Goal: Transaction & Acquisition: Purchase product/service

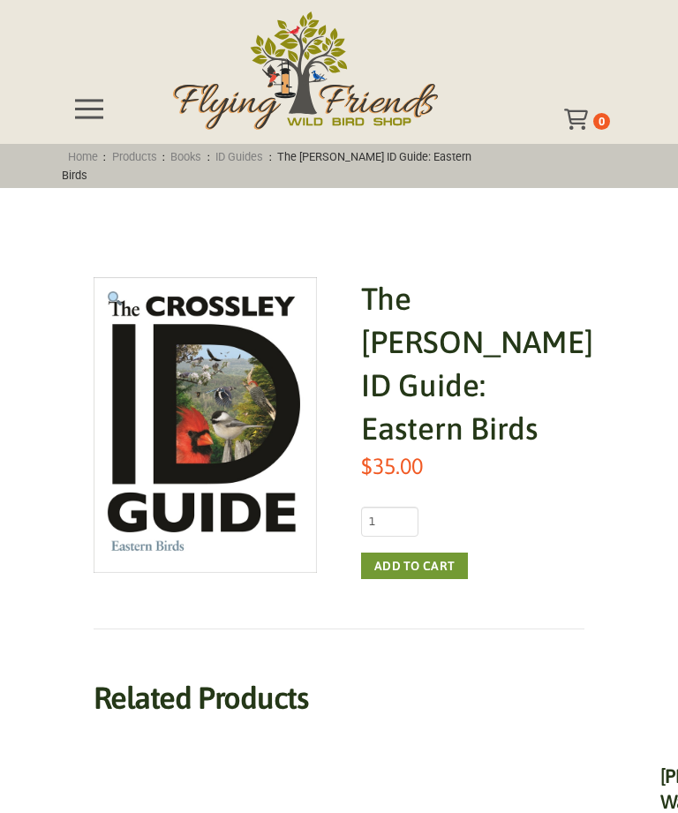
scroll to position [44, 0]
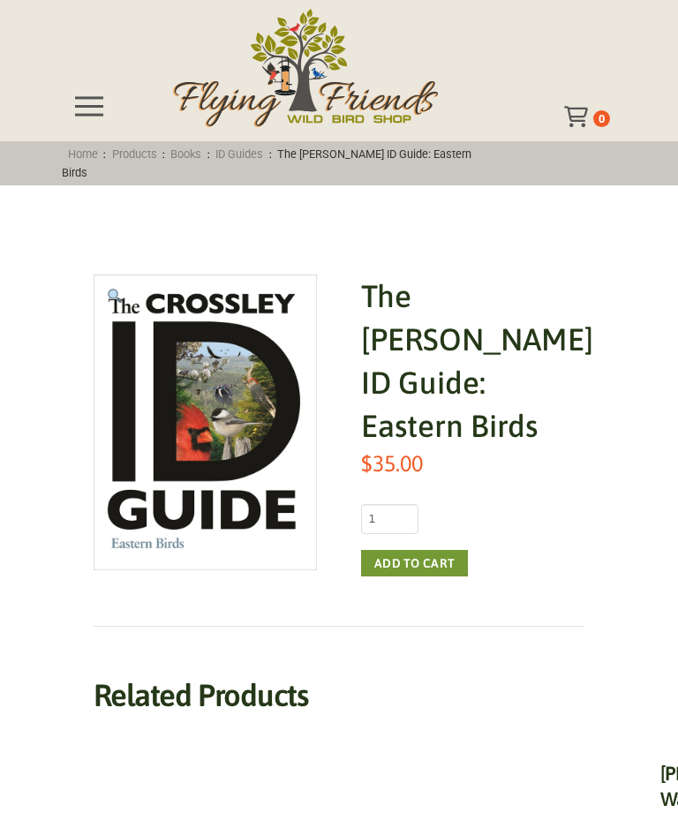
click at [433, 551] on button "Add to cart" at bounding box center [414, 564] width 107 height 26
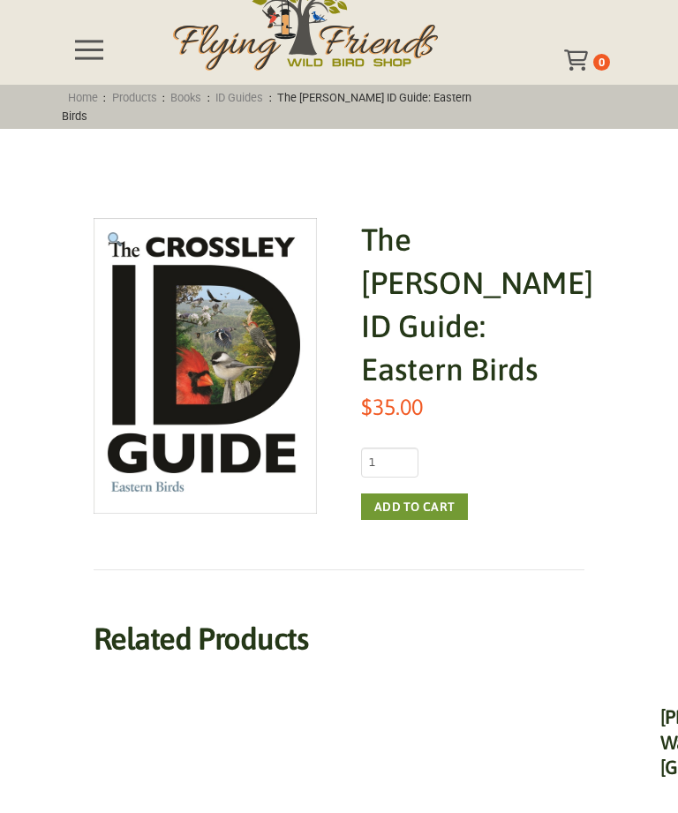
click at [384, 620] on h2 "Related products" at bounding box center [340, 638] width 492 height 37
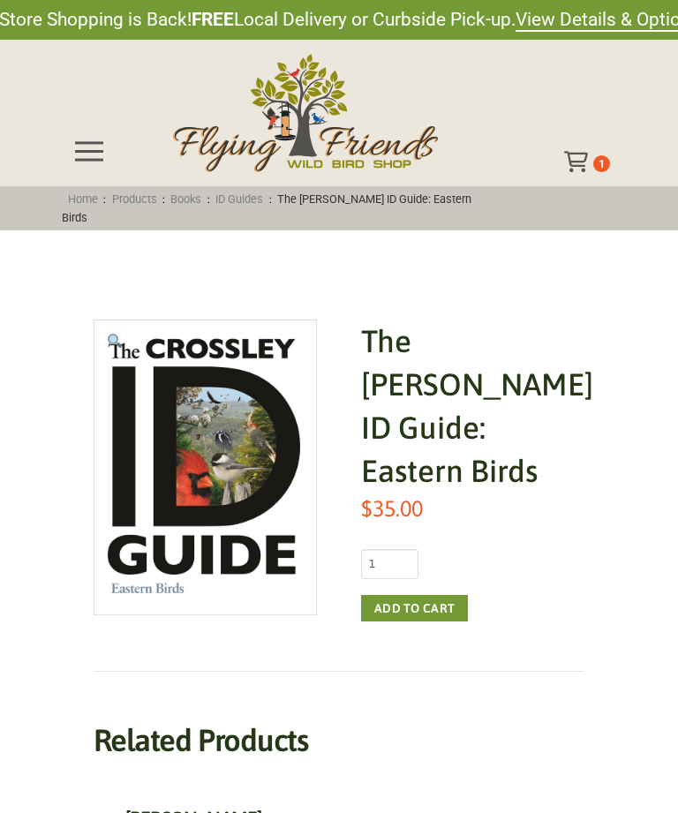
click at [592, 162] on div "Toggle Off Canvas Content" at bounding box center [578, 161] width 29 height 21
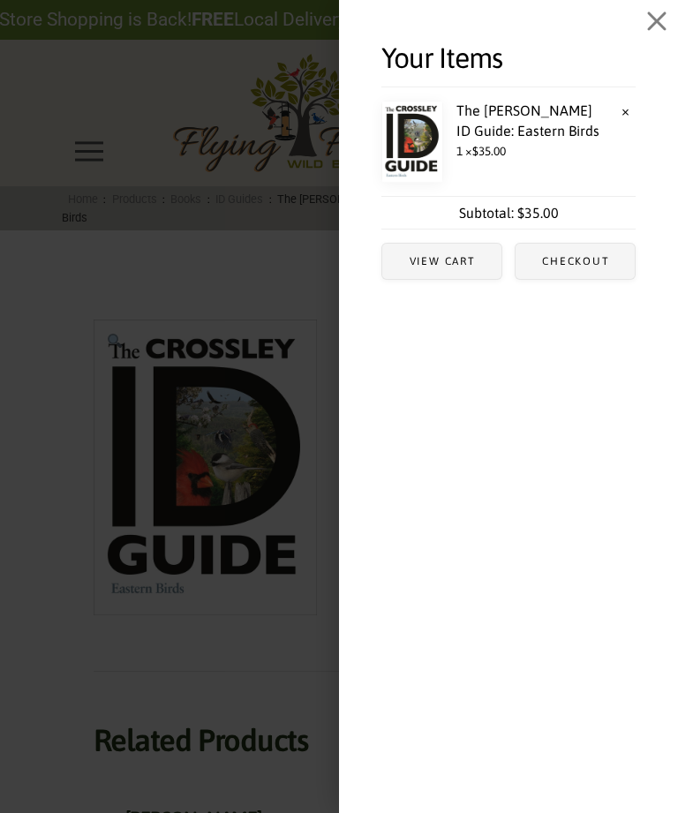
click at [584, 268] on span "Checkout" at bounding box center [575, 261] width 119 height 35
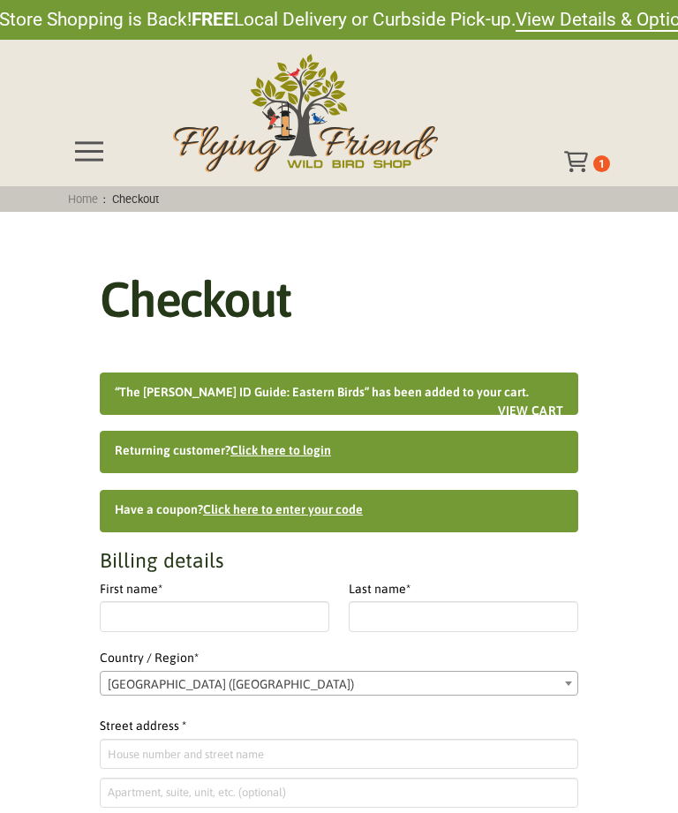
select select "IL"
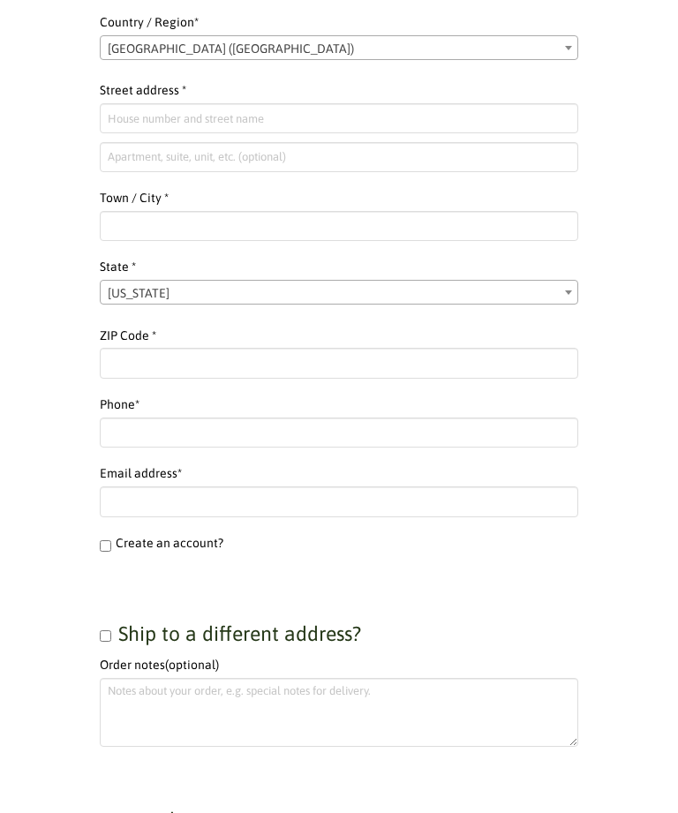
scroll to position [637, 0]
click at [104, 630] on input "Ship to a different address?" at bounding box center [105, 635] width 11 height 11
checkbox input "true"
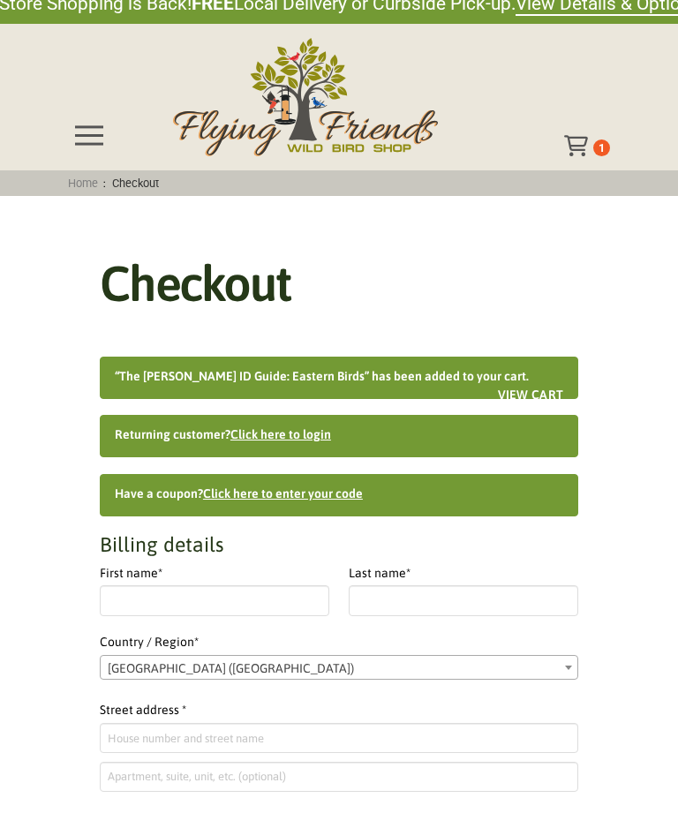
scroll to position [0, 0]
